Goal: Transaction & Acquisition: Purchase product/service

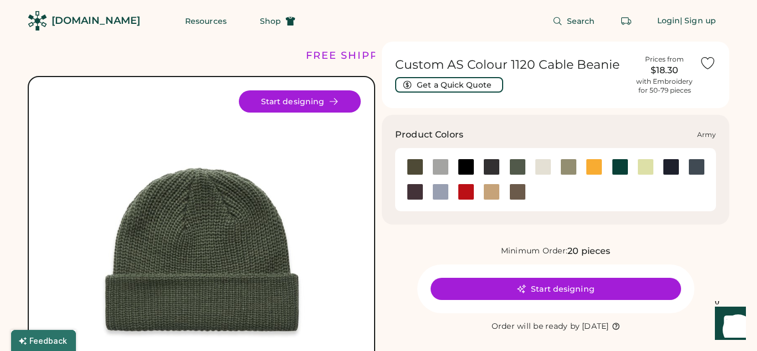
click at [417, 165] on div at bounding box center [415, 166] width 17 height 17
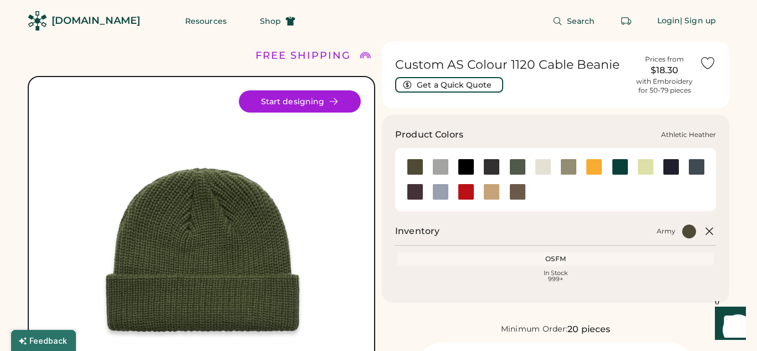
click at [443, 167] on div at bounding box center [440, 166] width 17 height 17
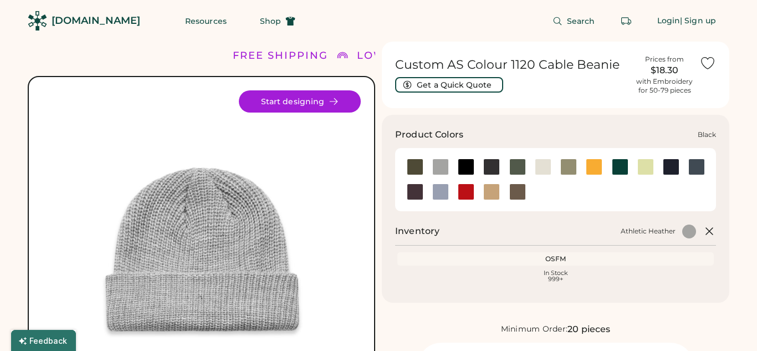
click at [466, 167] on div at bounding box center [466, 166] width 17 height 17
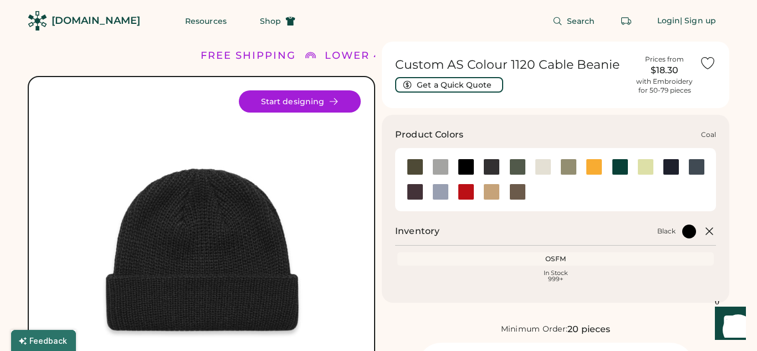
click at [493, 168] on div at bounding box center [491, 166] width 17 height 17
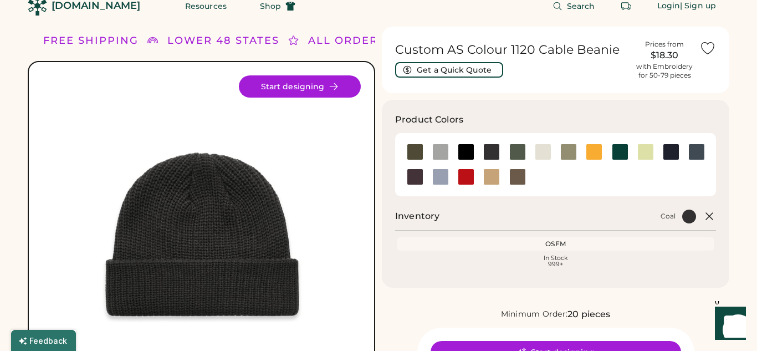
scroll to position [13, 0]
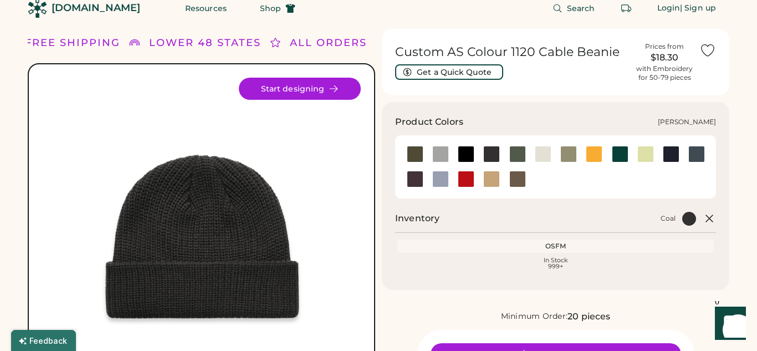
click at [627, 154] on div at bounding box center [620, 154] width 17 height 17
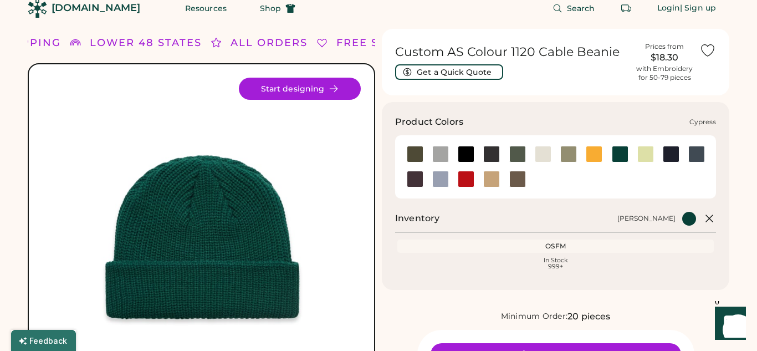
click at [517, 150] on div at bounding box center [517, 154] width 17 height 17
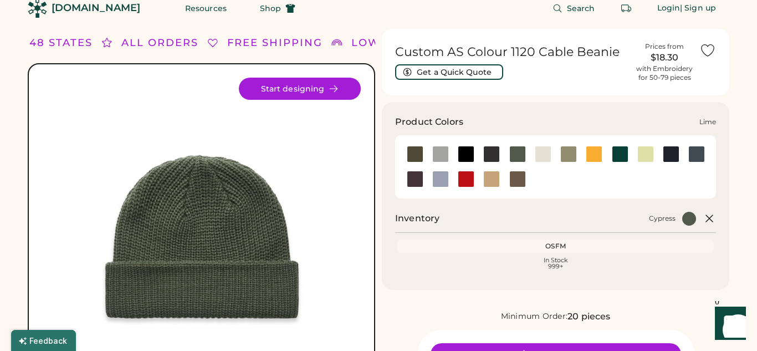
click at [645, 156] on div at bounding box center [645, 154] width 17 height 17
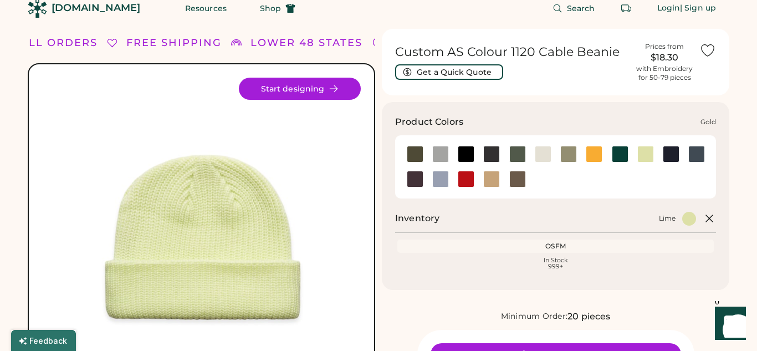
click at [593, 151] on div at bounding box center [594, 154] width 17 height 17
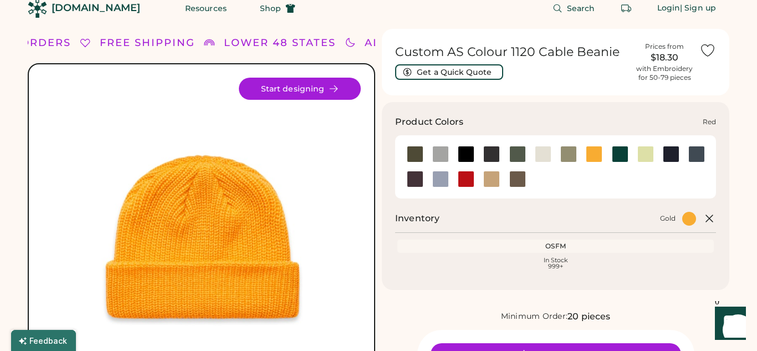
click at [462, 180] on div at bounding box center [466, 179] width 17 height 17
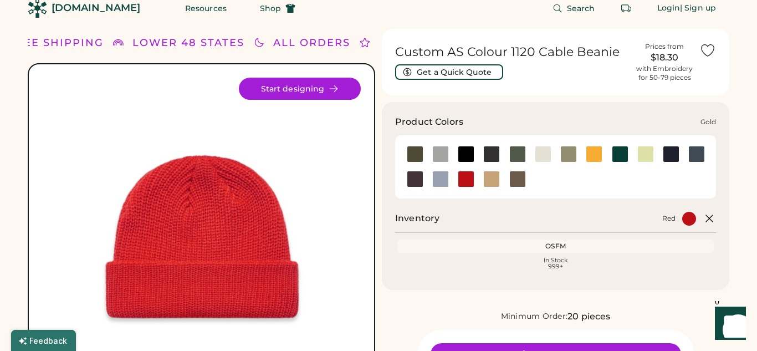
click at [599, 159] on div at bounding box center [594, 154] width 17 height 17
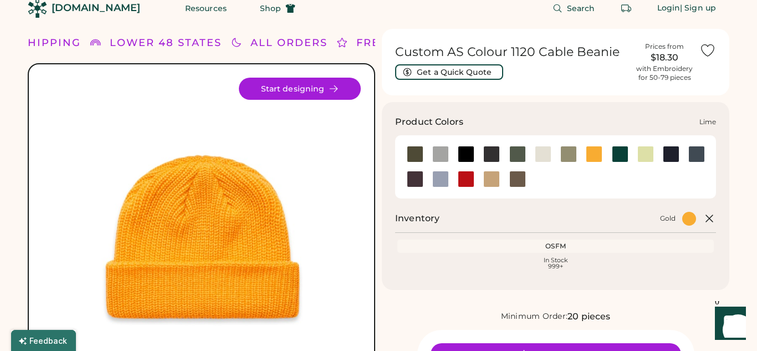
click at [643, 155] on div at bounding box center [645, 154] width 17 height 17
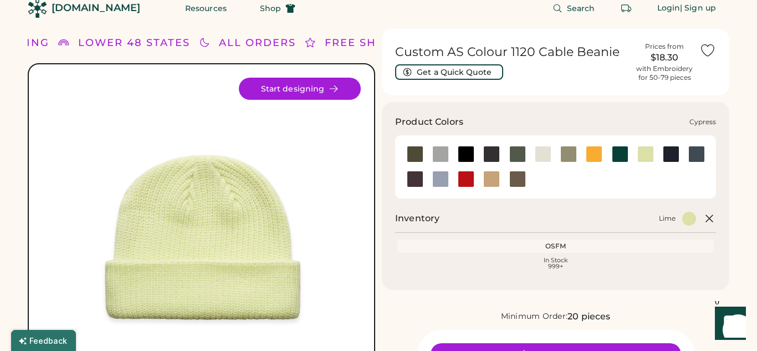
click at [522, 155] on div at bounding box center [517, 154] width 17 height 17
